Goal: Task Accomplishment & Management: Manage account settings

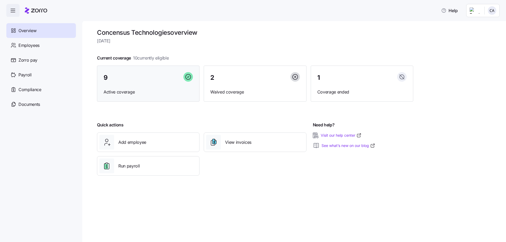
click at [133, 91] on span "Active coverage" at bounding box center [148, 92] width 89 height 7
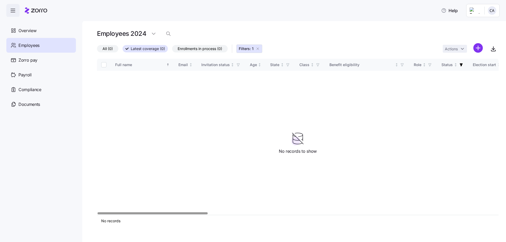
click at [143, 51] on span "Latest coverage (0)" at bounding box center [148, 48] width 34 height 7
click at [123, 50] on input "Latest coverage (0)" at bounding box center [123, 50] width 0 height 0
click at [258, 48] on icon "button" at bounding box center [258, 49] width 4 height 4
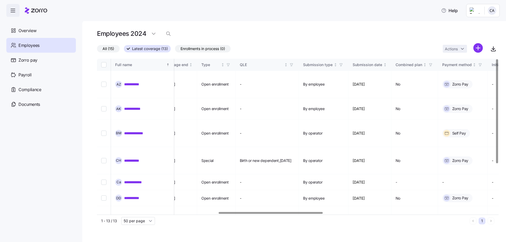
scroll to position [0, 468]
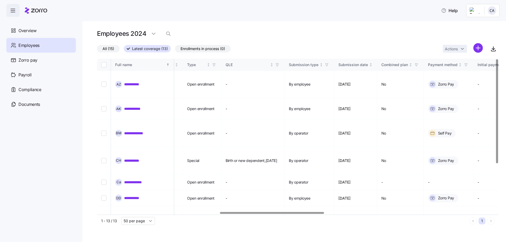
click at [270, 212] on div at bounding box center [296, 213] width 399 height 3
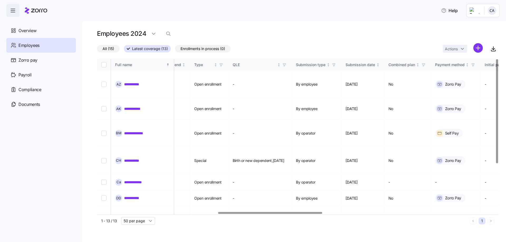
click at [141, 47] on span "Latest coverage (13)" at bounding box center [150, 48] width 36 height 7
click at [124, 50] on input "Latest coverage (13)" at bounding box center [124, 50] width 0 height 0
click at [161, 48] on span "Latest coverage (13)" at bounding box center [150, 48] width 36 height 7
click at [124, 50] on input "Latest coverage (13)" at bounding box center [124, 50] width 0 height 0
click at [113, 49] on span "All (15)" at bounding box center [109, 48] width 12 height 7
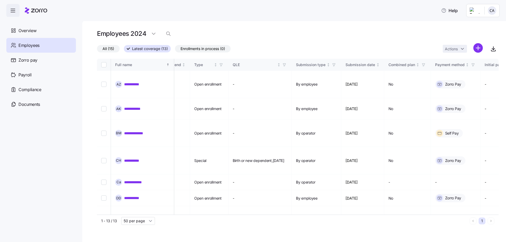
click at [97, 50] on input "All (15)" at bounding box center [97, 50] width 0 height 0
click at [34, 101] on span "Documents" at bounding box center [29, 104] width 22 height 7
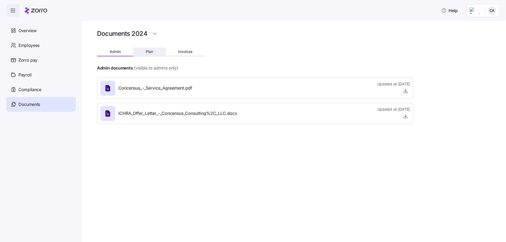
click at [148, 51] on span "Plan" at bounding box center [149, 52] width 7 height 4
click at [181, 56] on div at bounding box center [255, 60] width 316 height 8
click at [183, 53] on span "Invoices" at bounding box center [185, 52] width 14 height 4
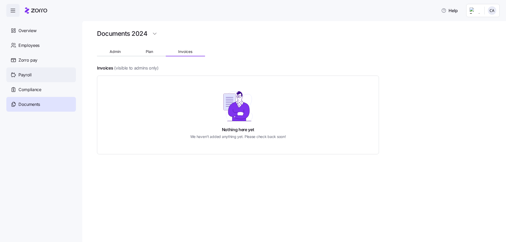
click at [27, 73] on span "Payroll" at bounding box center [24, 75] width 13 height 7
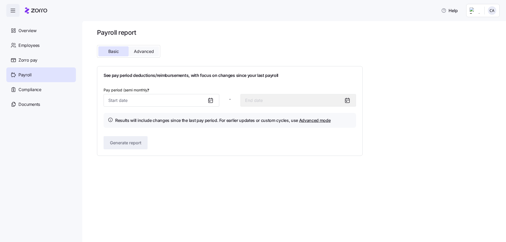
click at [138, 54] on span "Advanced" at bounding box center [144, 51] width 20 height 4
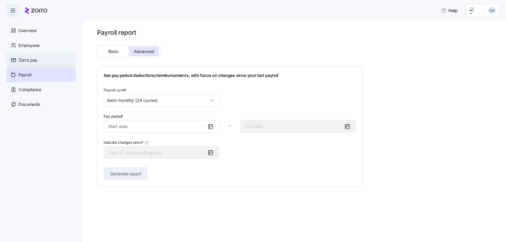
click at [30, 60] on span "Zorro pay" at bounding box center [27, 60] width 19 height 7
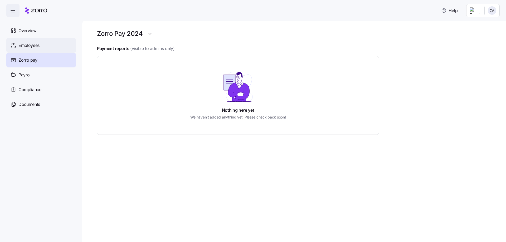
click at [35, 44] on span "Employees" at bounding box center [28, 45] width 21 height 7
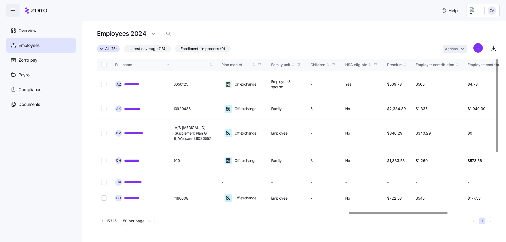
scroll to position [0, 1052]
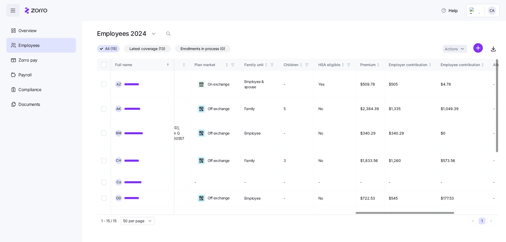
click at [385, 214] on div at bounding box center [405, 213] width 99 height 2
click at [496, 50] on icon "button" at bounding box center [493, 49] width 6 height 6
drag, startPoint x: 142, startPoint y: 51, endPoint x: 171, endPoint y: 64, distance: 32.0
click at [142, 51] on span "Latest coverage (13)" at bounding box center [147, 48] width 36 height 7
click at [124, 50] on input "Latest coverage (13)" at bounding box center [124, 50] width 0 height 0
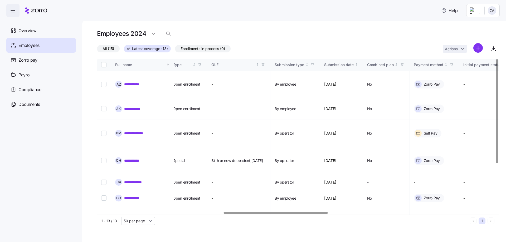
click at [275, 212] on div at bounding box center [296, 213] width 399 height 3
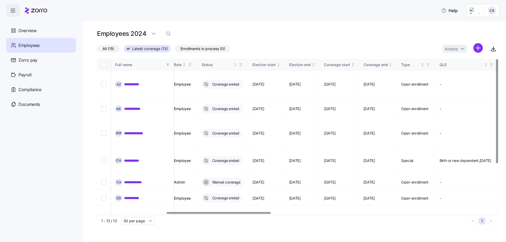
scroll to position [0, 254]
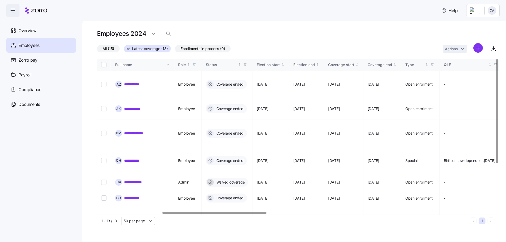
click at [206, 212] on div at bounding box center [214, 213] width 104 height 2
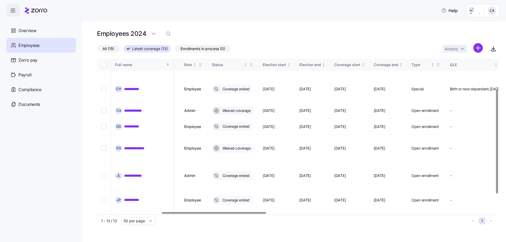
scroll to position [0, 248]
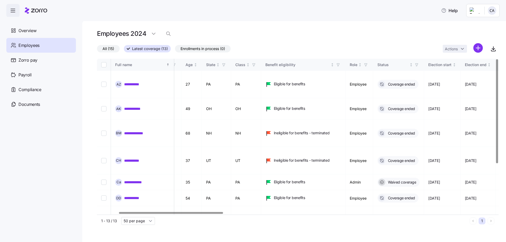
click at [181, 214] on div at bounding box center [171, 213] width 104 height 2
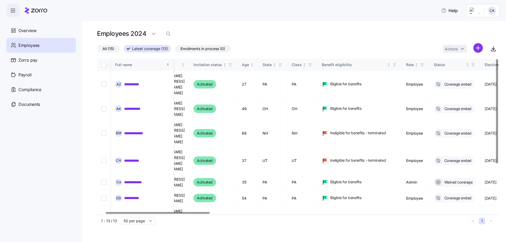
scroll to position [0, 0]
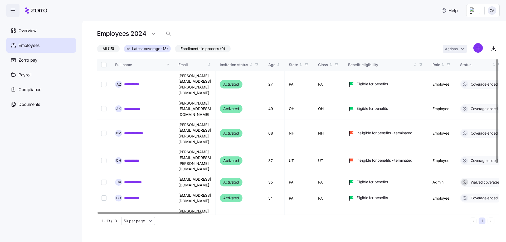
click at [145, 212] on div at bounding box center [150, 213] width 104 height 2
click at [36, 30] on span "Overview" at bounding box center [27, 30] width 18 height 7
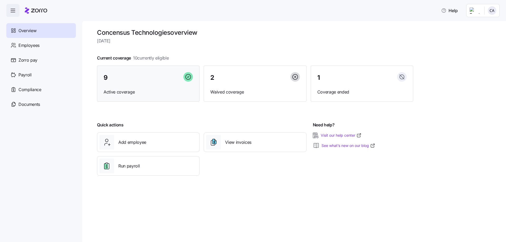
click at [174, 88] on div "9 Active coverage" at bounding box center [148, 84] width 103 height 36
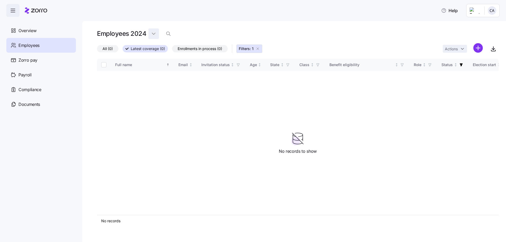
click at [155, 36] on html "Help Overview Employees Zorro pay Payroll Compliance Documents Employees 2024 A…" at bounding box center [253, 119] width 506 height 239
click at [157, 46] on div "2025" at bounding box center [156, 47] width 9 height 6
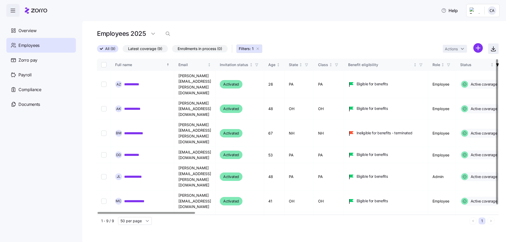
click at [492, 47] on icon "button" at bounding box center [493, 49] width 6 height 6
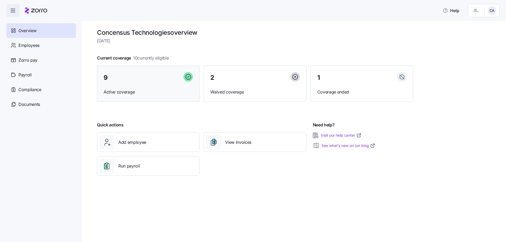
click at [144, 77] on div "9" at bounding box center [148, 77] width 89 height 11
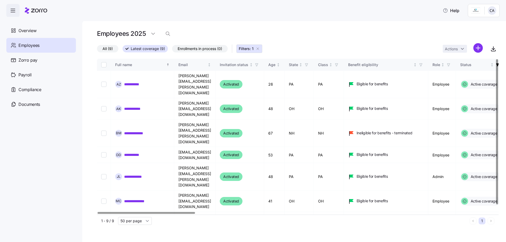
click at [134, 47] on span "Latest coverage (9)" at bounding box center [148, 48] width 34 height 7
click at [123, 50] on input "Latest coverage (9)" at bounding box center [123, 50] width 0 height 0
click at [135, 106] on link "**********" at bounding box center [136, 108] width 24 height 5
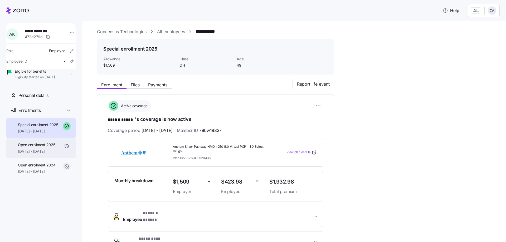
click at [40, 154] on div "Open enrollment 2025 01/01/2025 - 07/31/2025" at bounding box center [36, 148] width 37 height 12
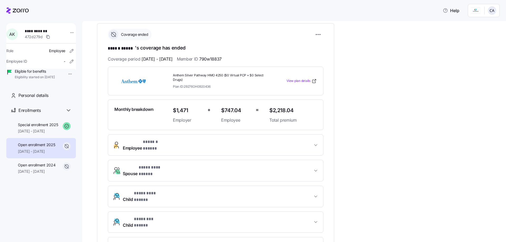
scroll to position [79, 0]
